Goal: Navigation & Orientation: Find specific page/section

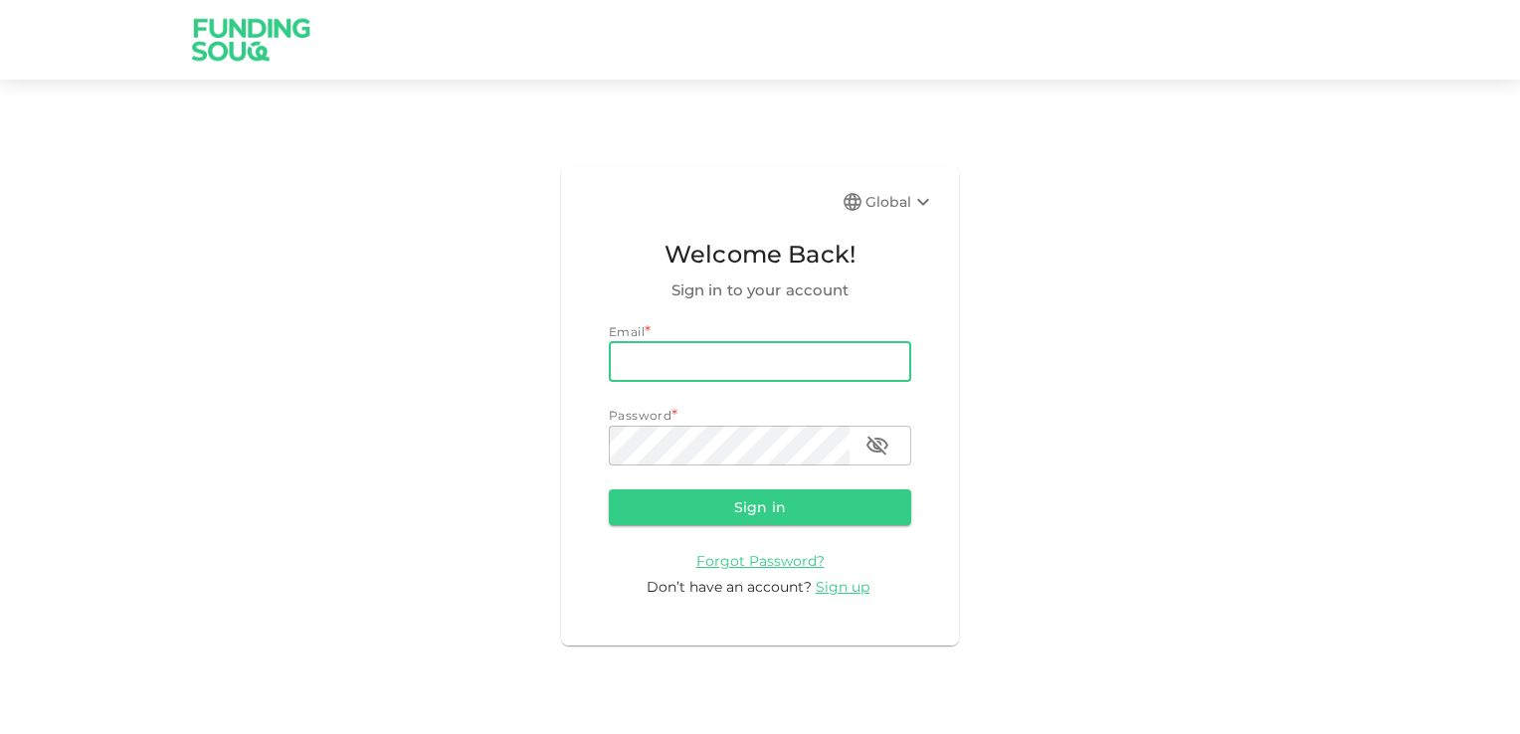
click at [640, 360] on input "email" at bounding box center [760, 362] width 302 height 40
type input "[EMAIL_ADDRESS][DOMAIN_NAME]"
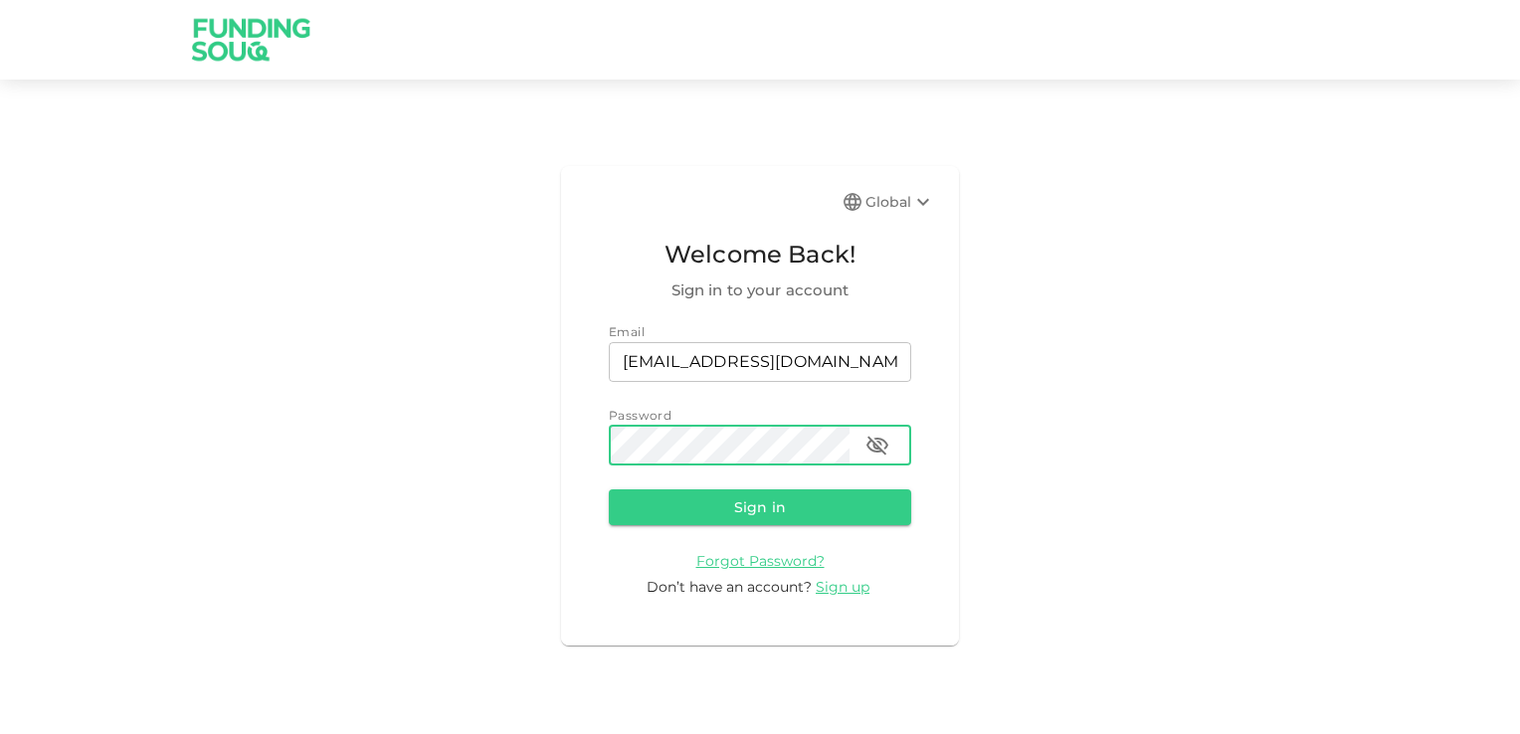
click at [757, 511] on button "Sign in" at bounding box center [760, 507] width 302 height 36
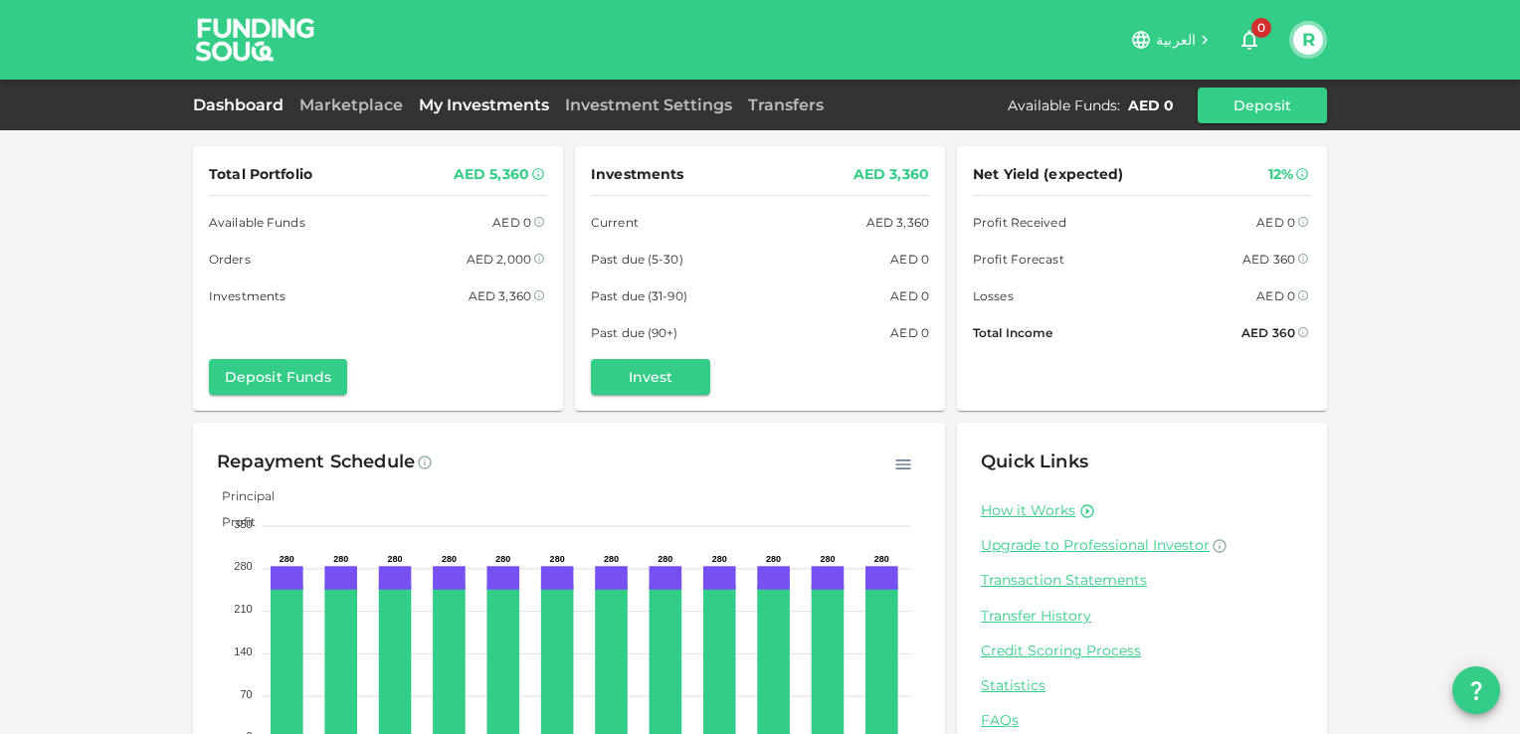
click at [466, 98] on link "My Investments" at bounding box center [484, 104] width 146 height 19
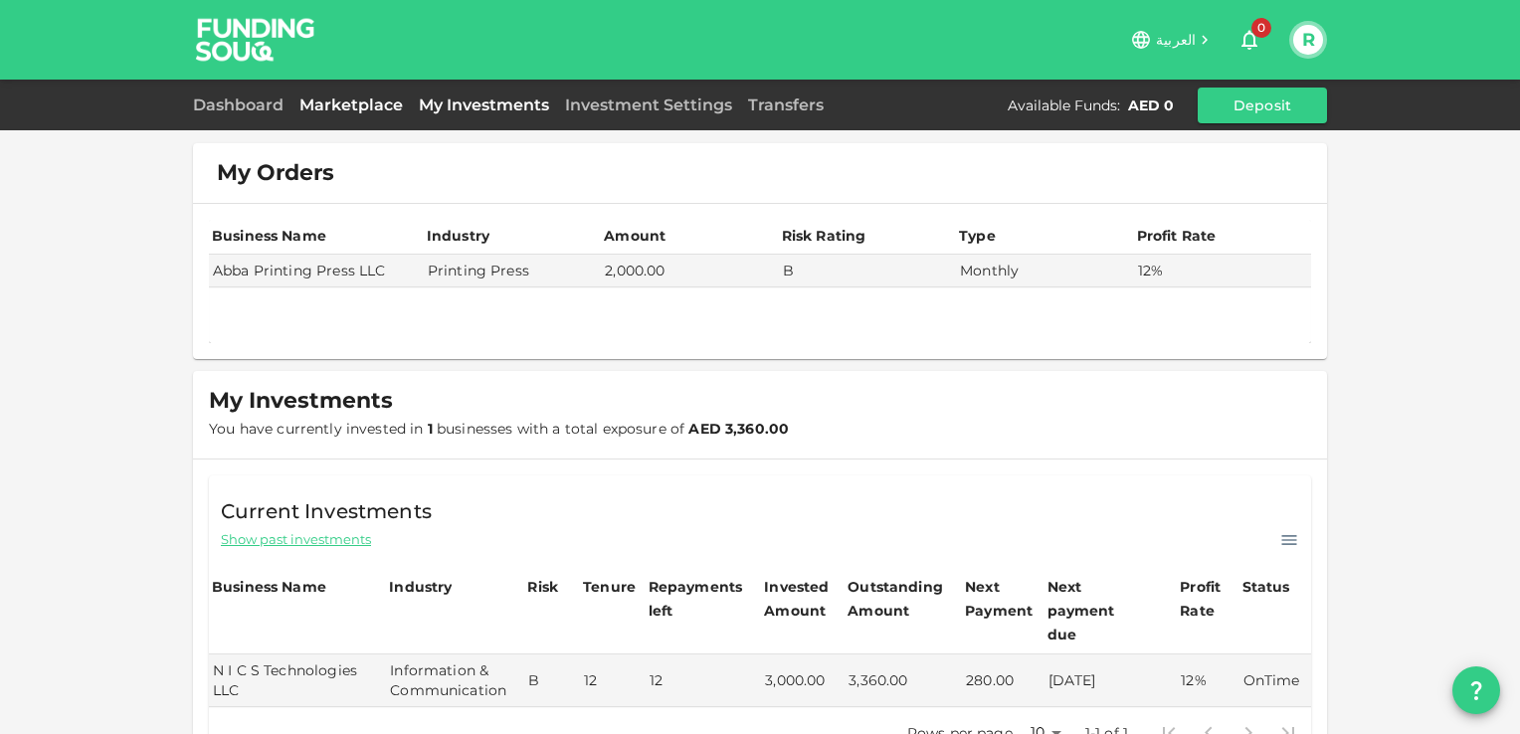
click at [343, 99] on link "Marketplace" at bounding box center [350, 104] width 119 height 19
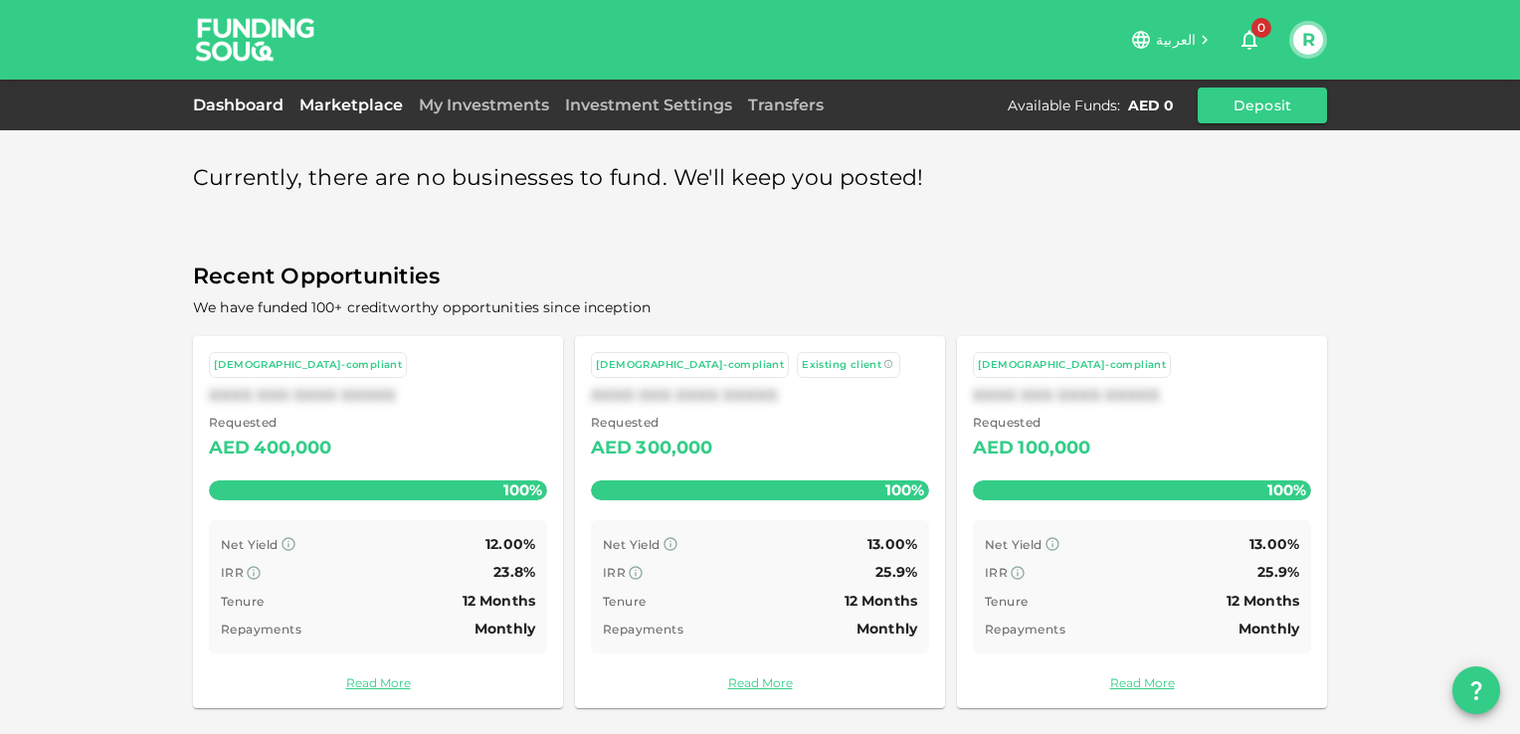
click at [255, 109] on link "Dashboard" at bounding box center [242, 104] width 98 height 19
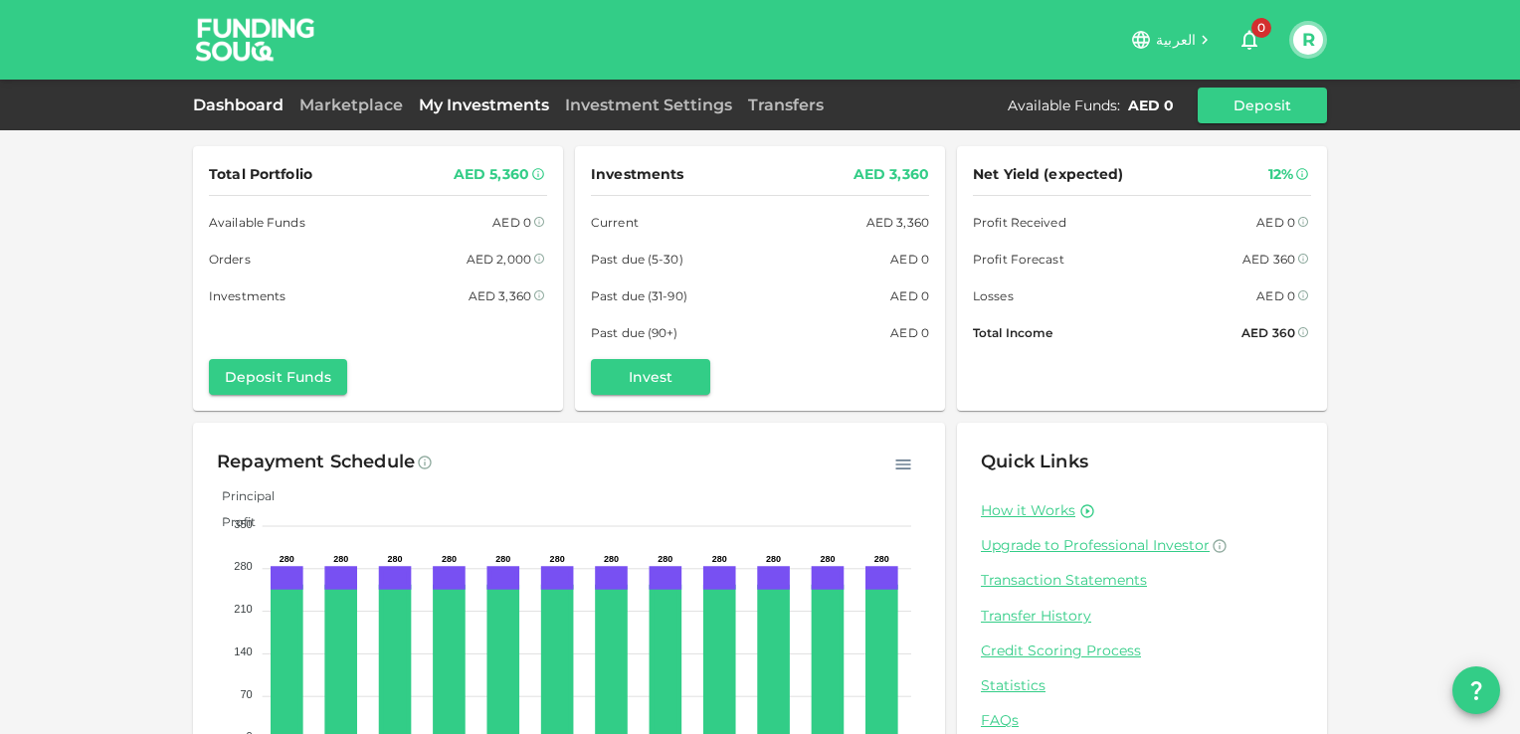
click at [457, 101] on link "My Investments" at bounding box center [484, 104] width 146 height 19
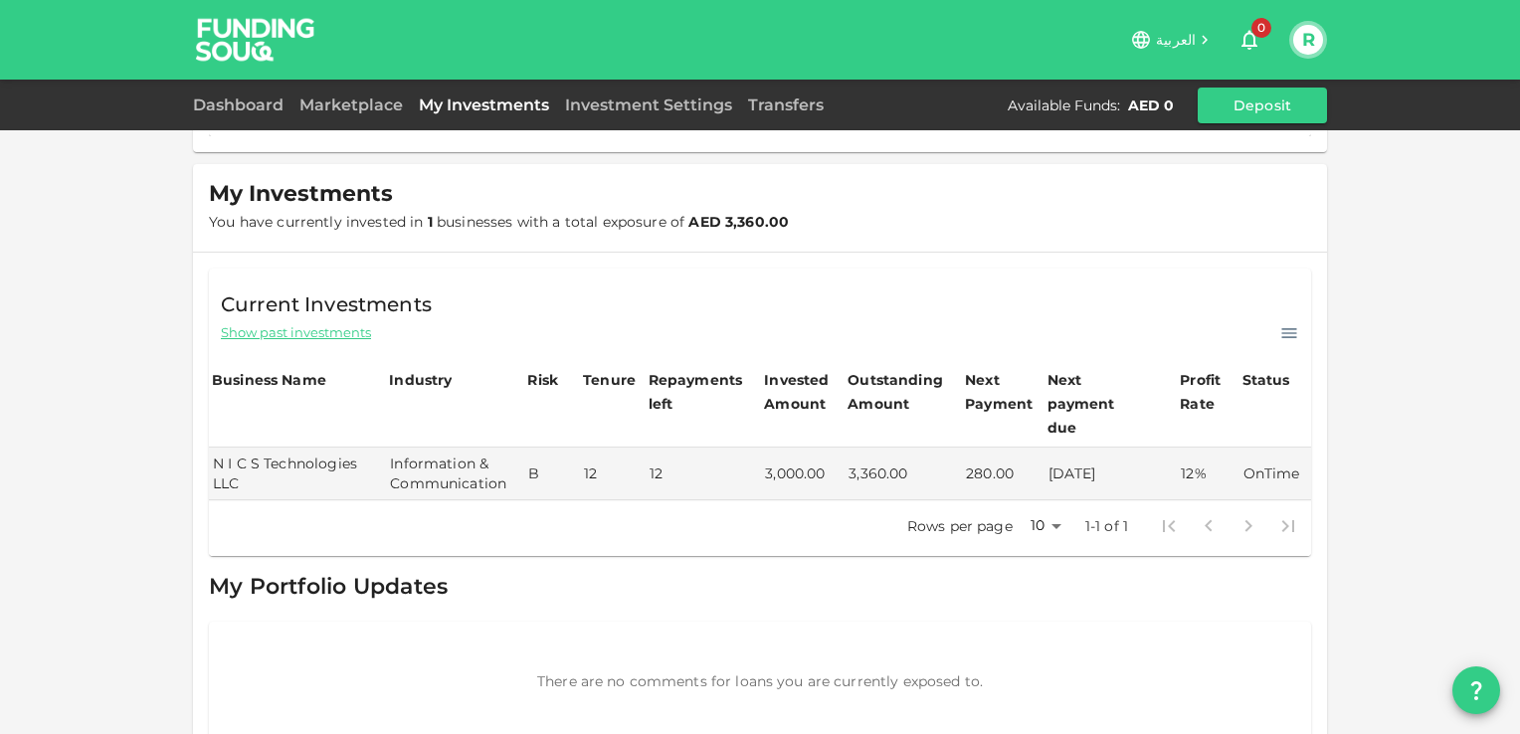
scroll to position [216, 0]
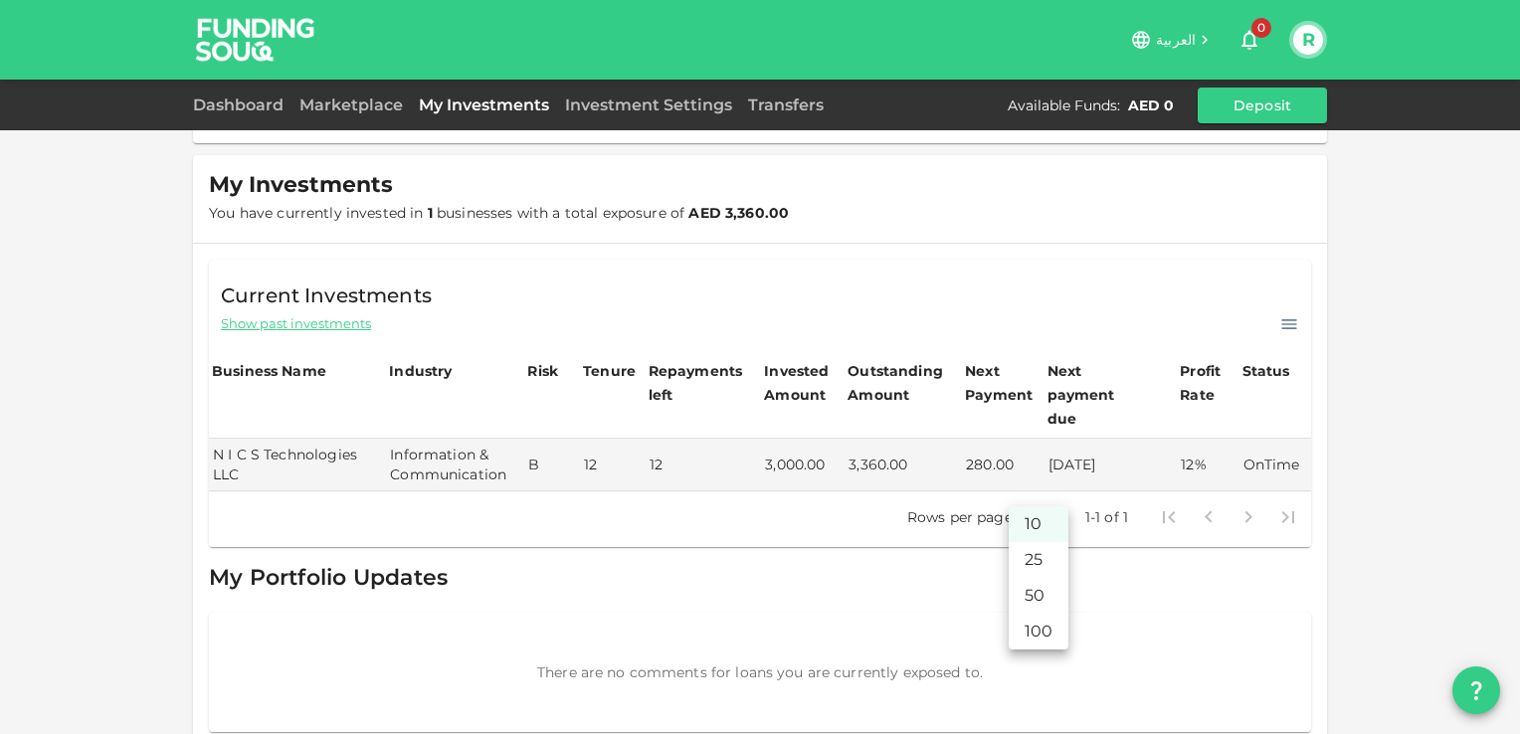
click at [1051, 491] on body "العربية 0 R Dashboard Marketplace My Investments Investment Settings Transfers …" at bounding box center [760, 367] width 1520 height 734
click at [1050, 489] on div at bounding box center [760, 367] width 1520 height 734
